Goal: Information Seeking & Learning: Learn about a topic

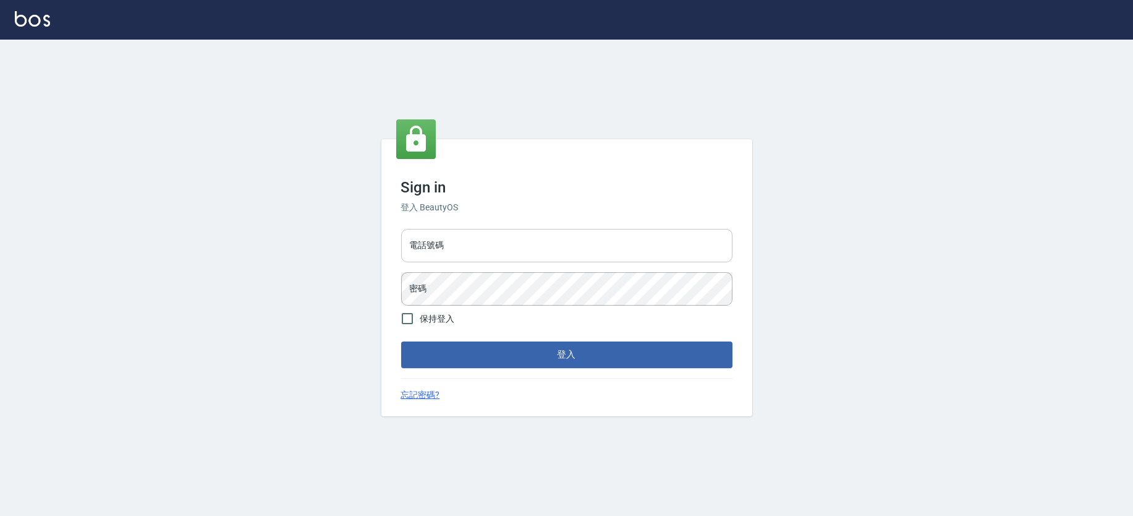
click at [545, 240] on input "電話號碼" at bounding box center [566, 245] width 331 height 33
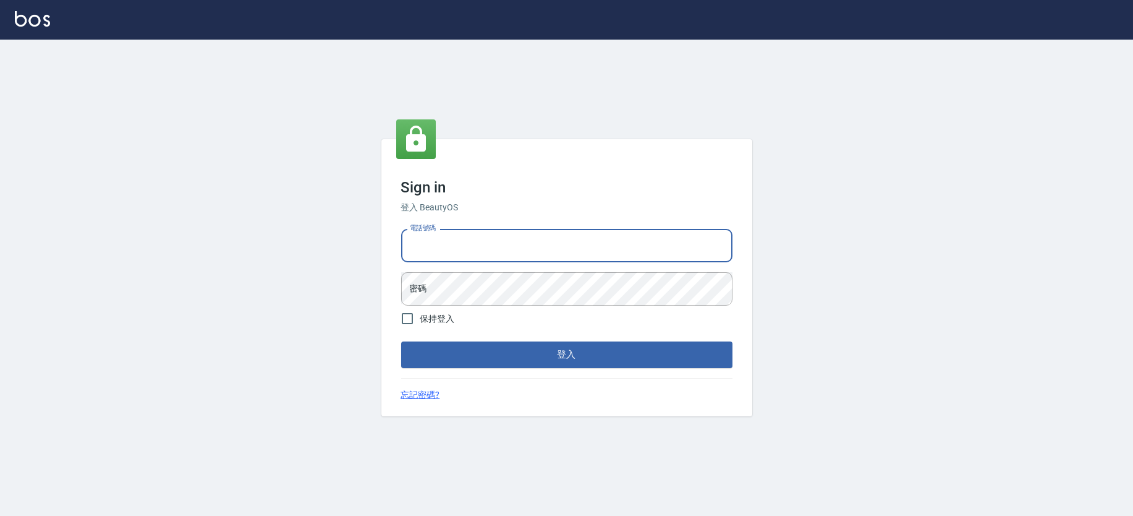
type input "0223702988"
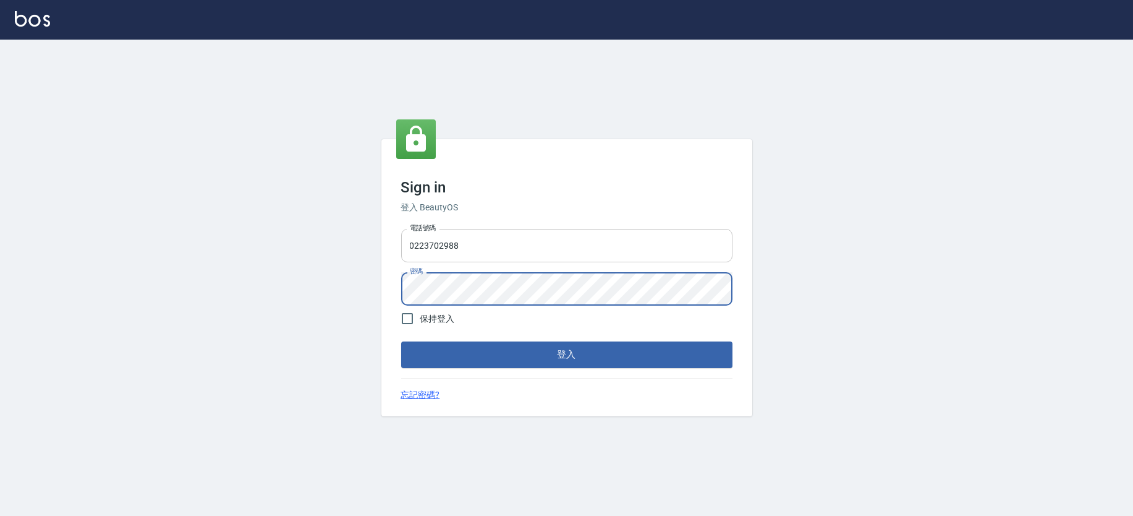
click at [401, 341] on button "登入" at bounding box center [566, 354] width 331 height 26
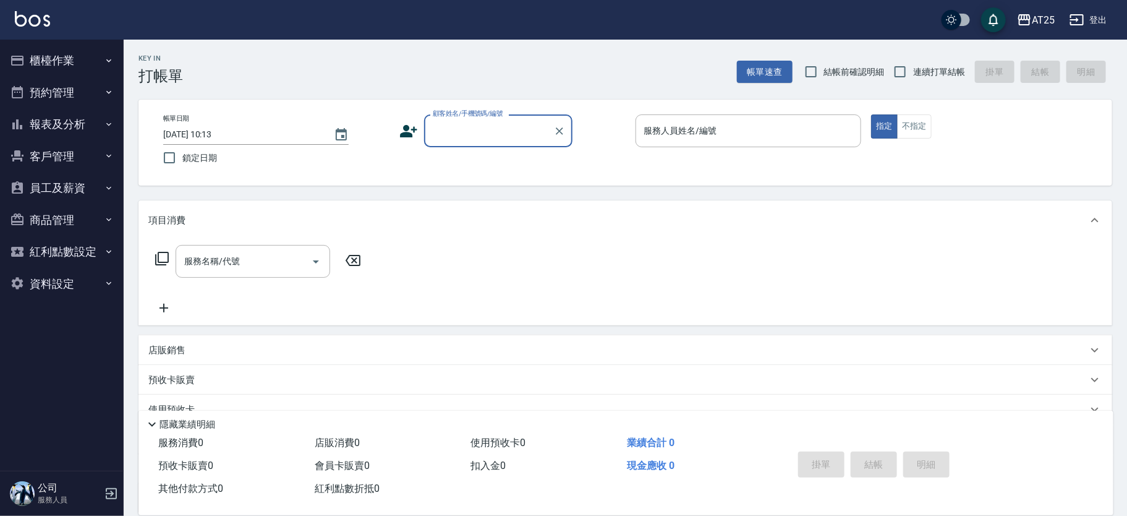
click at [53, 57] on button "櫃檯作業" at bounding box center [62, 61] width 114 height 32
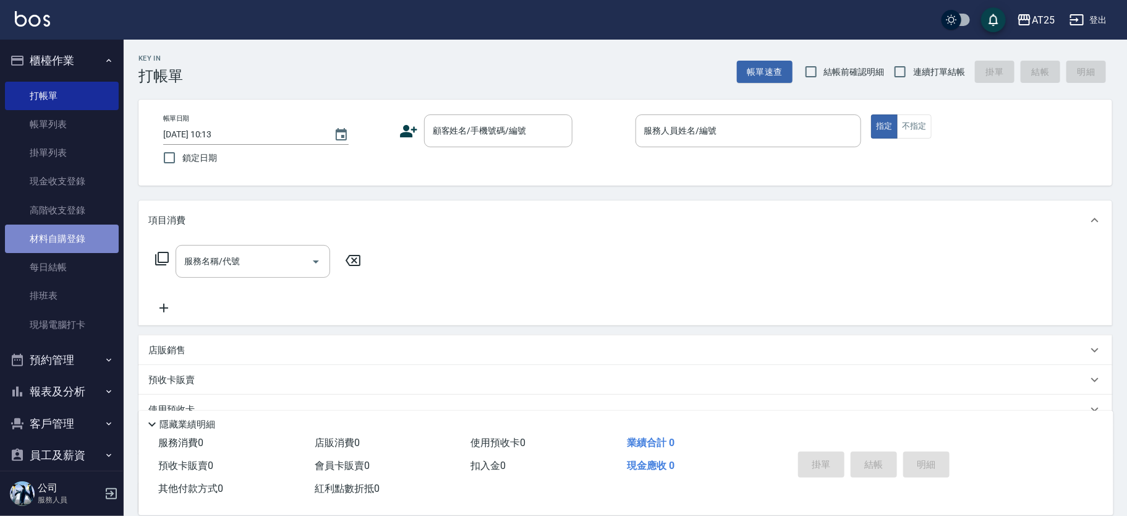
click at [72, 235] on link "材料自購登錄" at bounding box center [62, 238] width 114 height 28
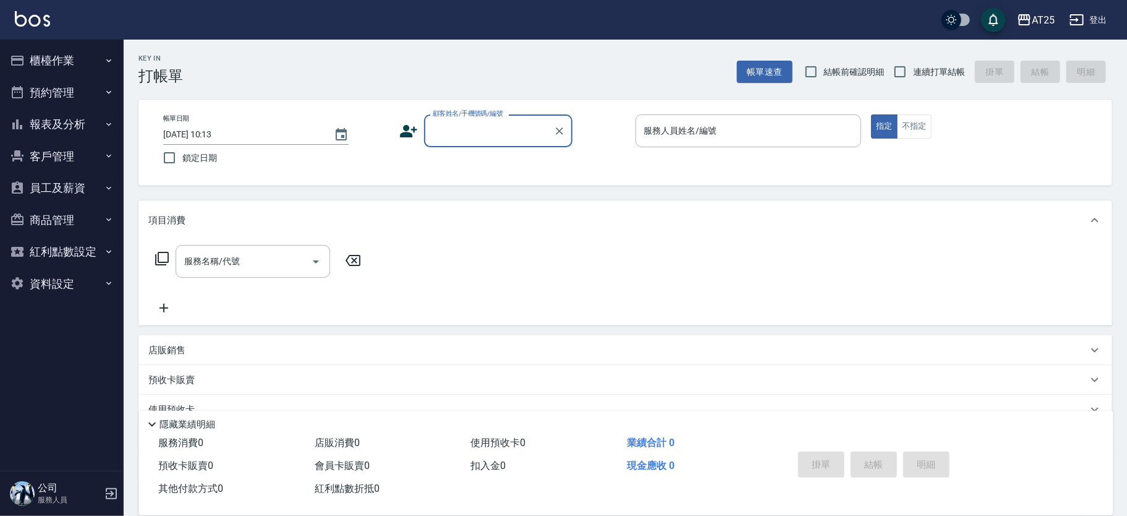
click at [40, 61] on button "櫃檯作業" at bounding box center [62, 61] width 114 height 32
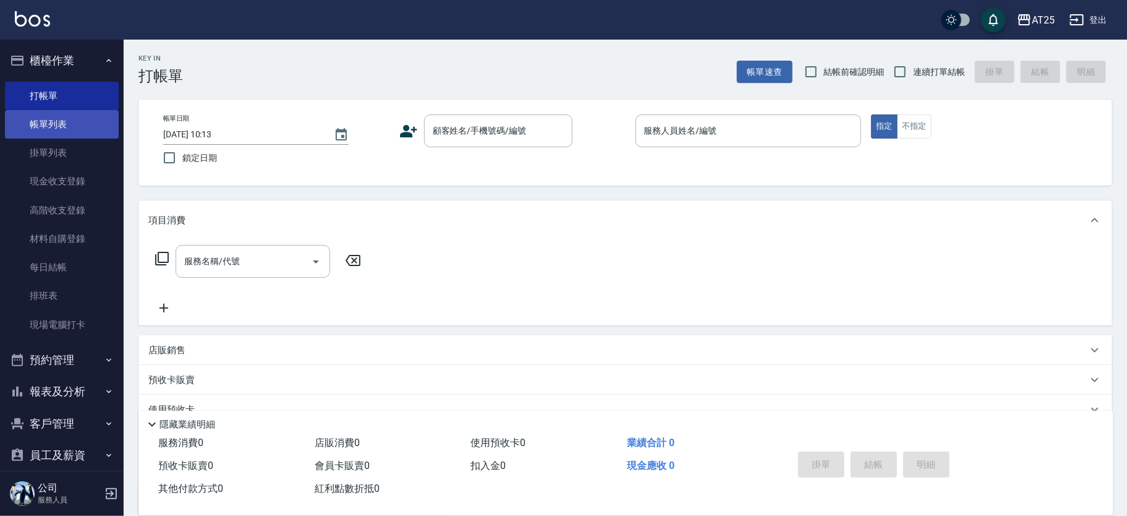
click at [46, 122] on link "帳單列表" at bounding box center [62, 124] width 114 height 28
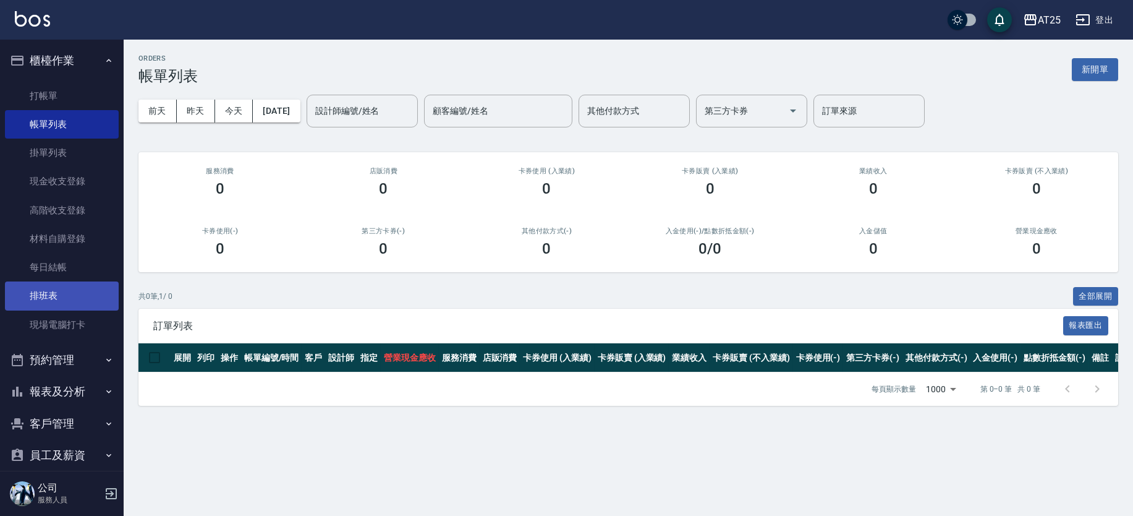
drag, startPoint x: 86, startPoint y: 391, endPoint x: 109, endPoint y: 302, distance: 92.1
click at [86, 391] on button "報表及分析" at bounding box center [62, 391] width 114 height 32
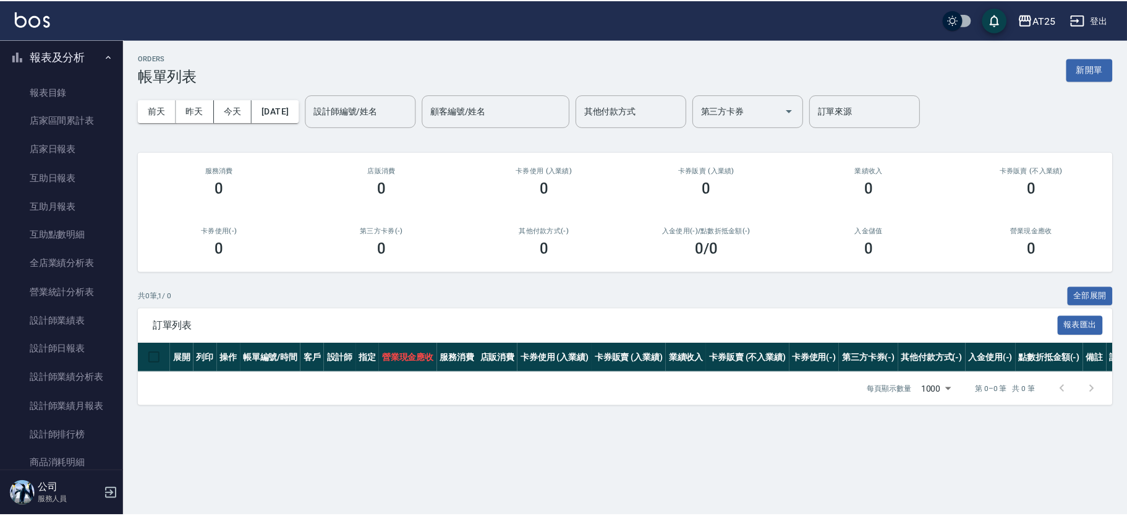
scroll to position [482, 0]
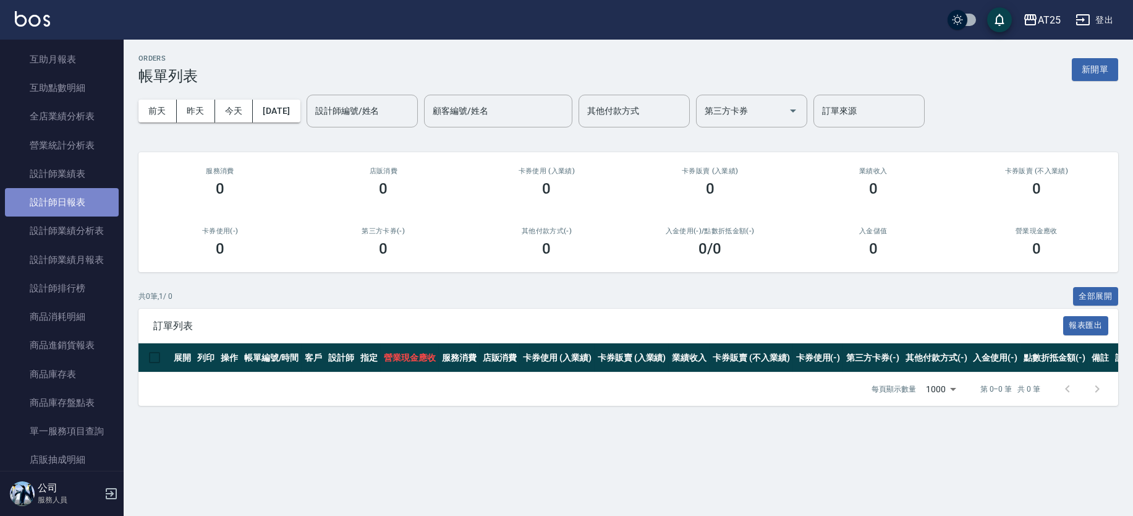
click at [76, 199] on link "設計師日報表" at bounding box center [62, 202] width 114 height 28
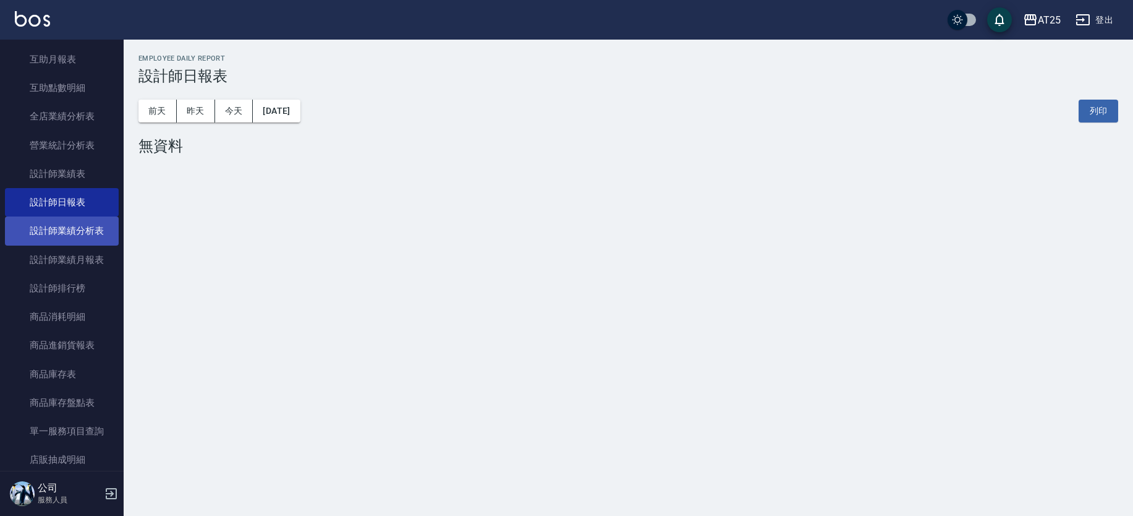
click at [85, 227] on link "設計師業績分析表" at bounding box center [62, 230] width 114 height 28
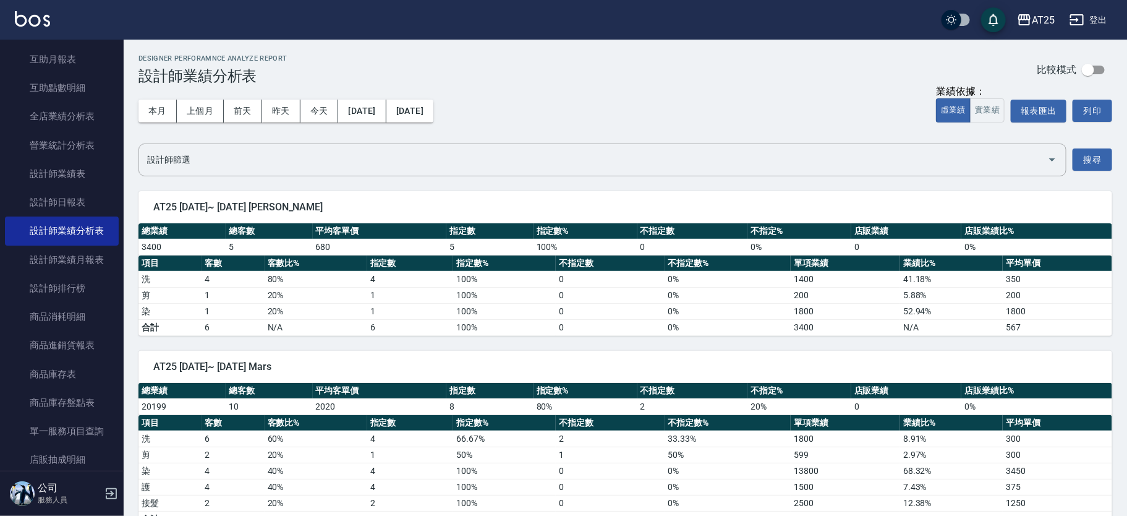
click at [995, 96] on div "業績依據：" at bounding box center [970, 91] width 69 height 13
click at [993, 105] on button "實業績" at bounding box center [987, 110] width 35 height 24
